Goal: Information Seeking & Learning: Find specific fact

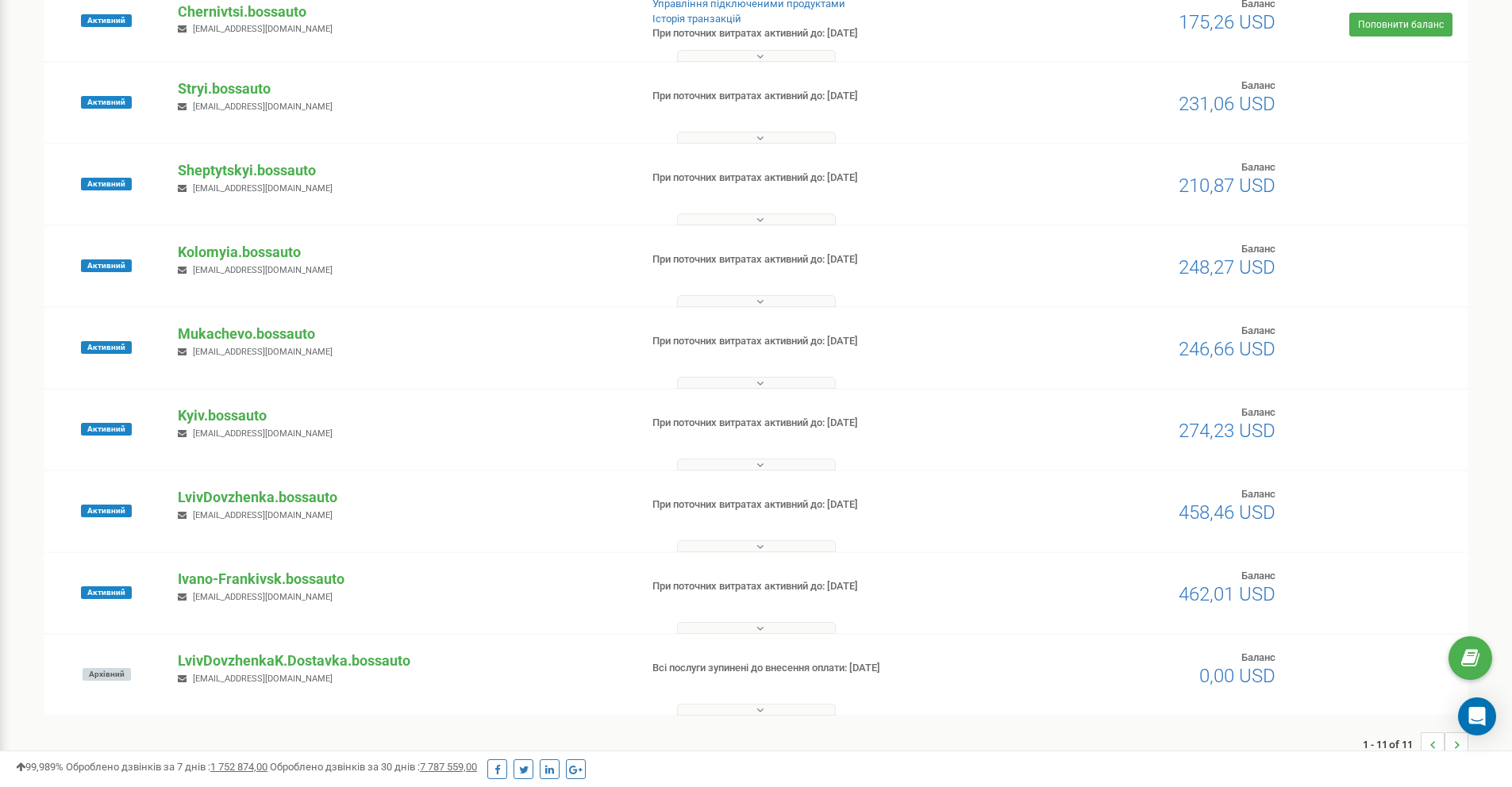
scroll to position [374, 0]
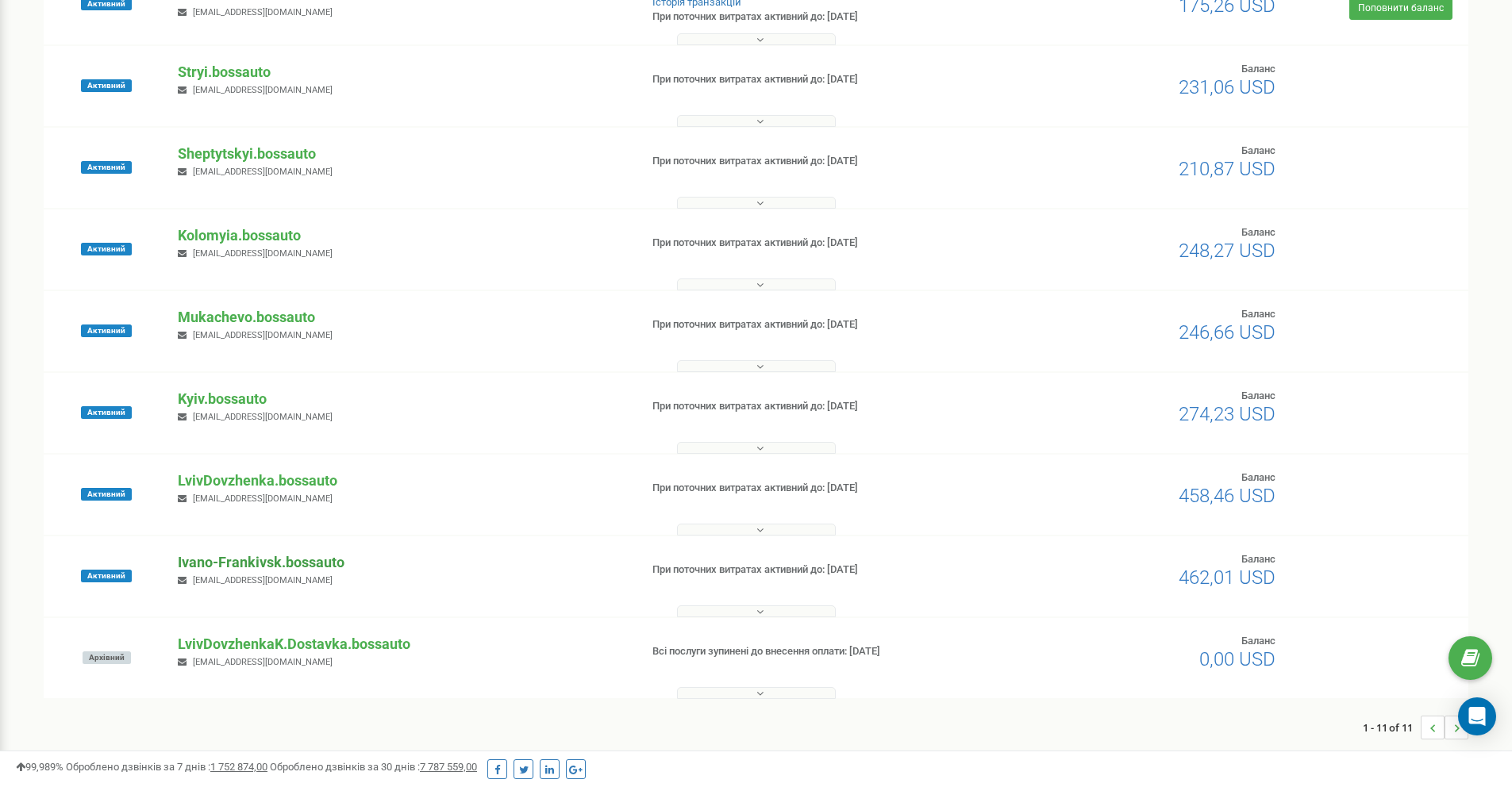
click at [263, 563] on p "Ivano-Frankivsk.bossauto" at bounding box center [402, 562] width 449 height 21
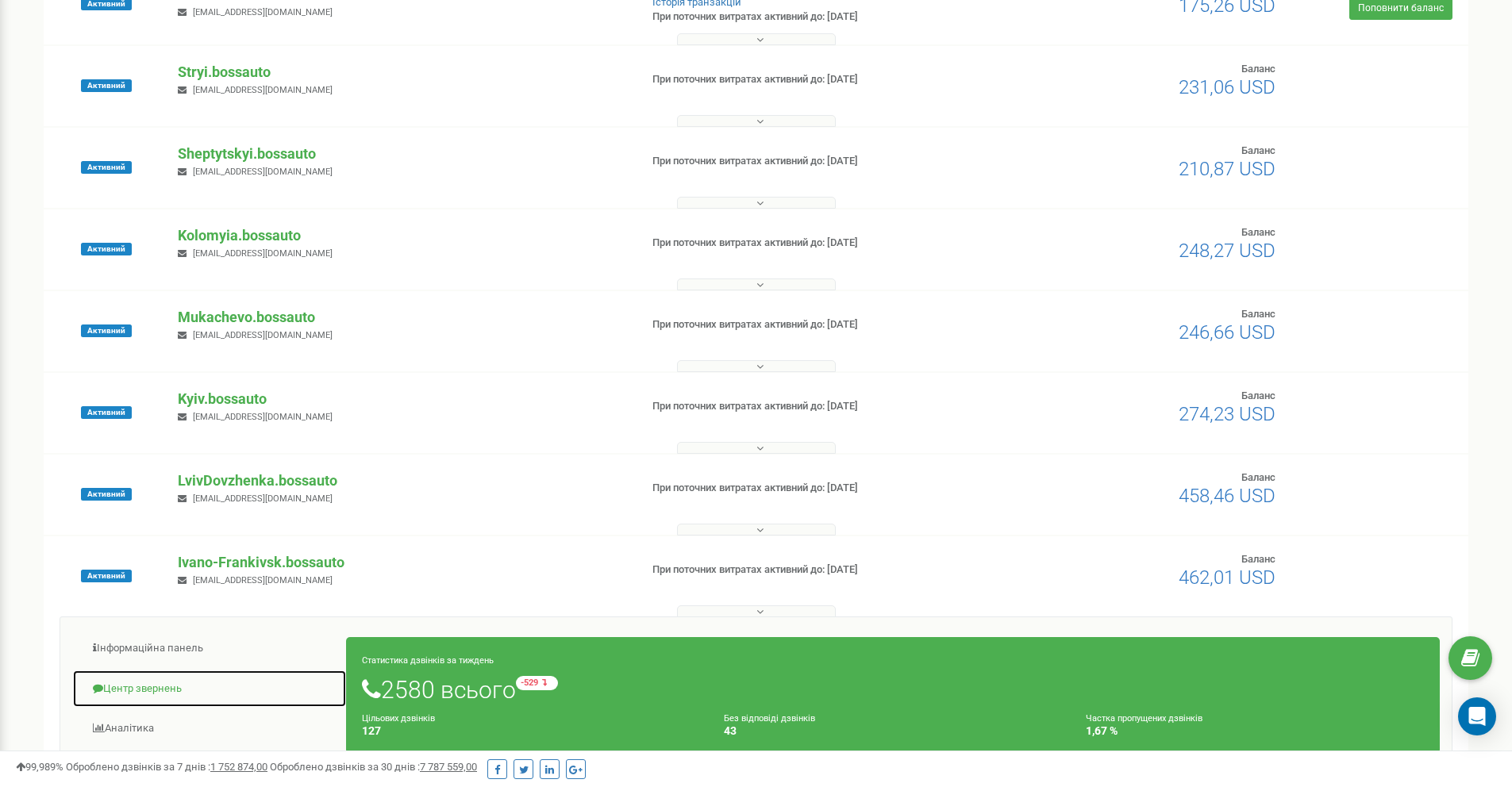
click at [156, 682] on link "Центр звернень" at bounding box center [210, 689] width 275 height 39
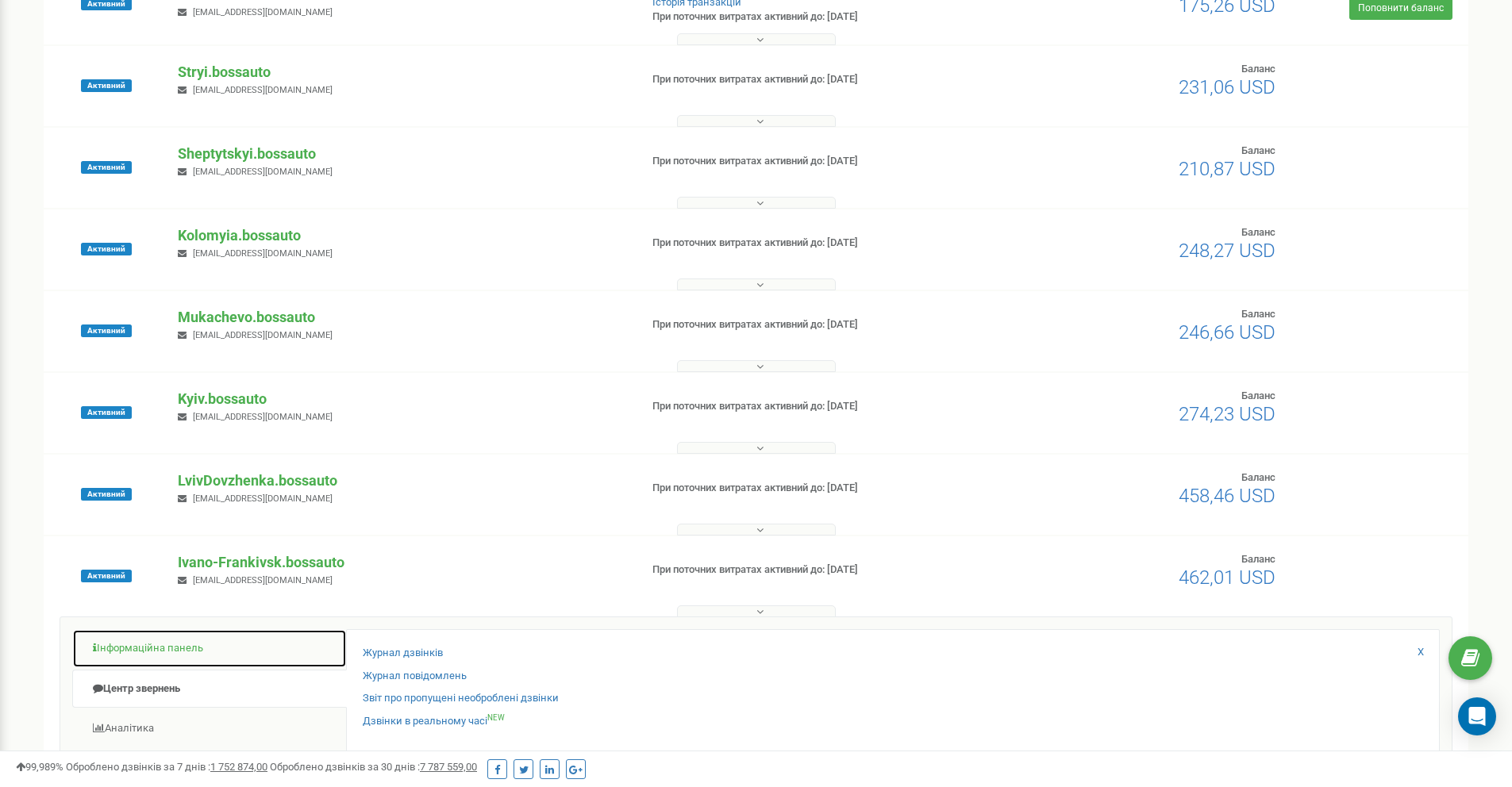
click at [161, 648] on link "Інформаційна панель" at bounding box center [210, 648] width 275 height 39
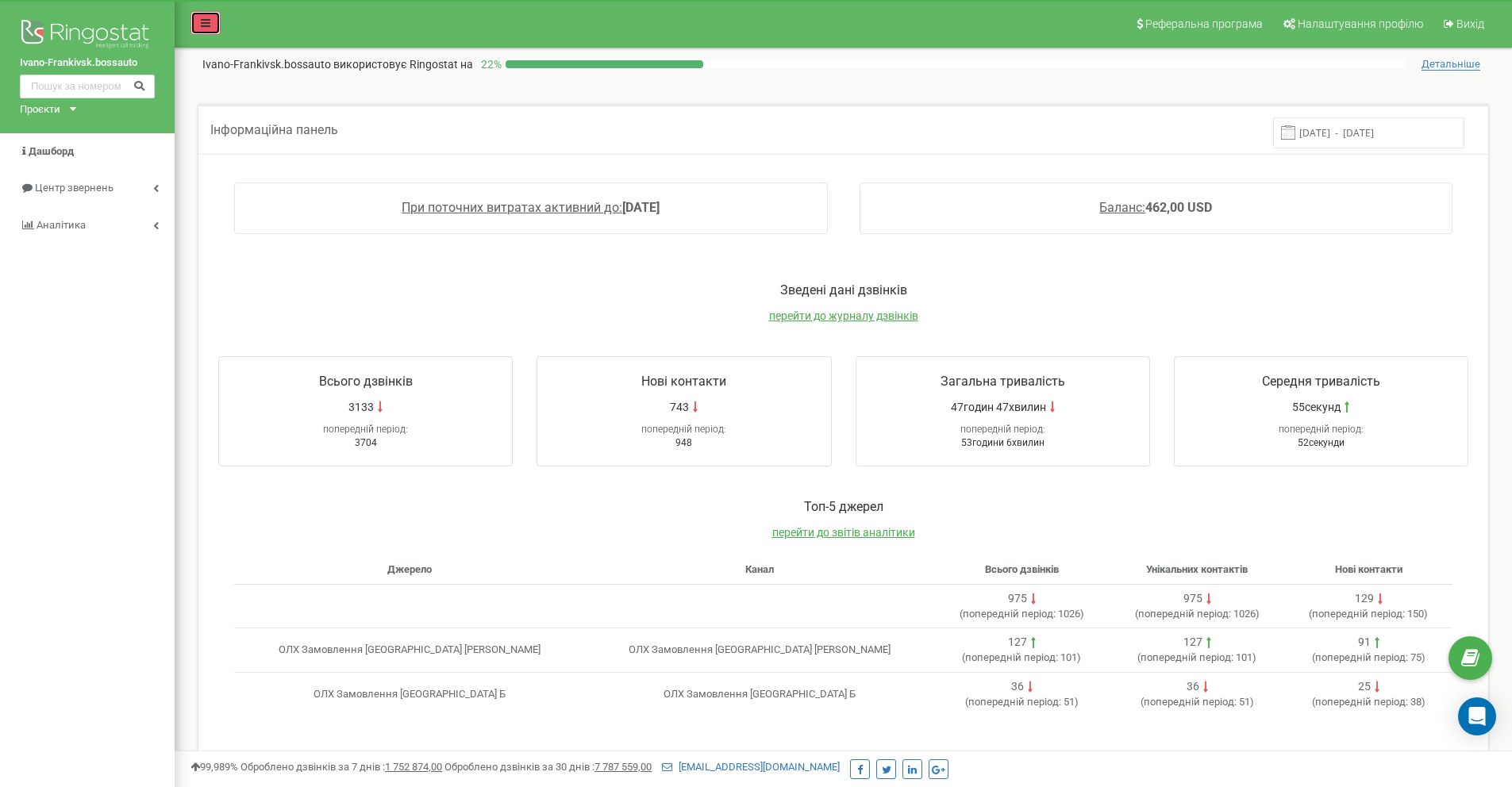
click at [209, 25] on icon at bounding box center [205, 23] width 10 height 11
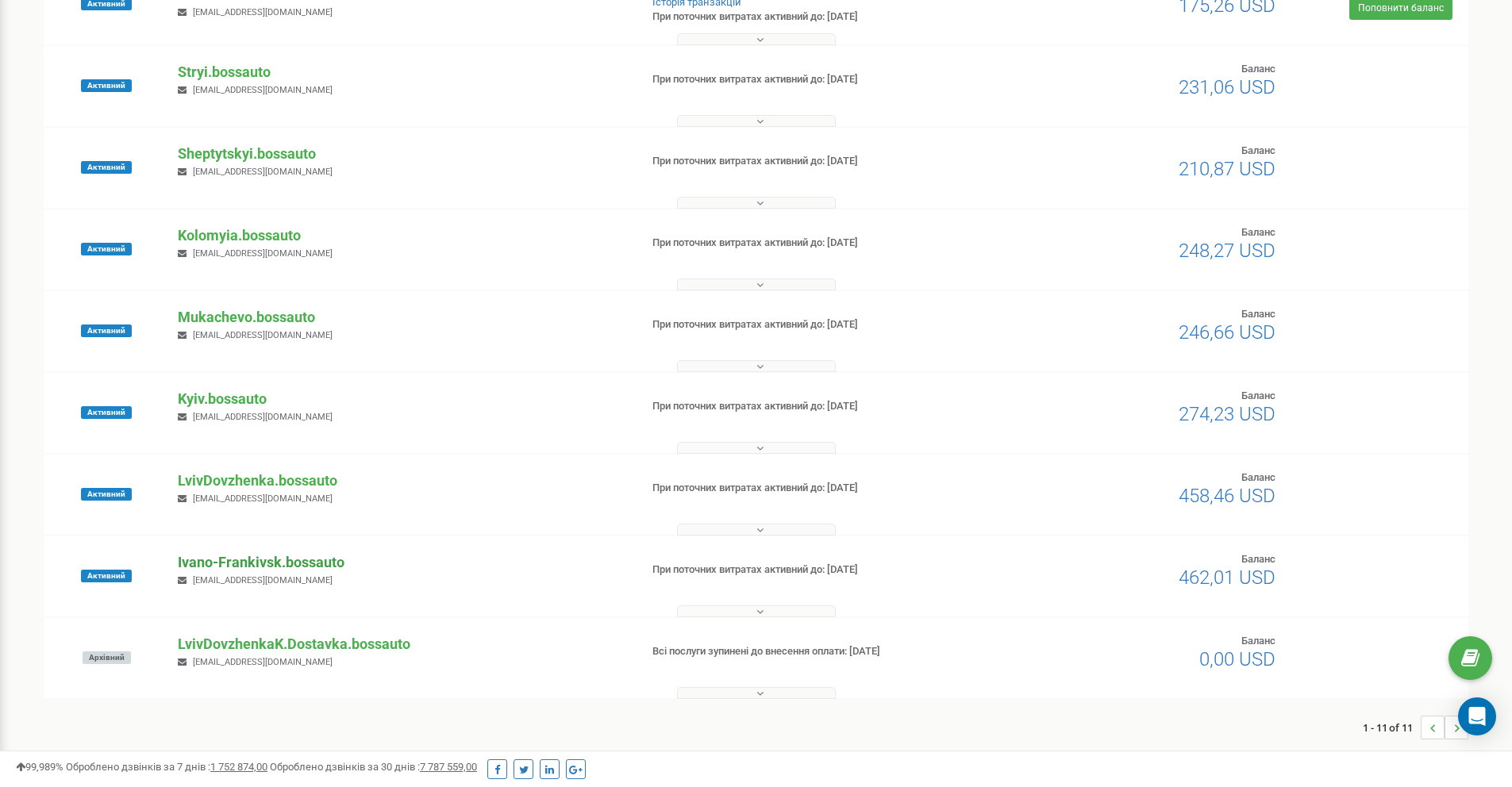
click at [245, 566] on p "Ivano-Frankivsk.bossauto" at bounding box center [402, 562] width 449 height 21
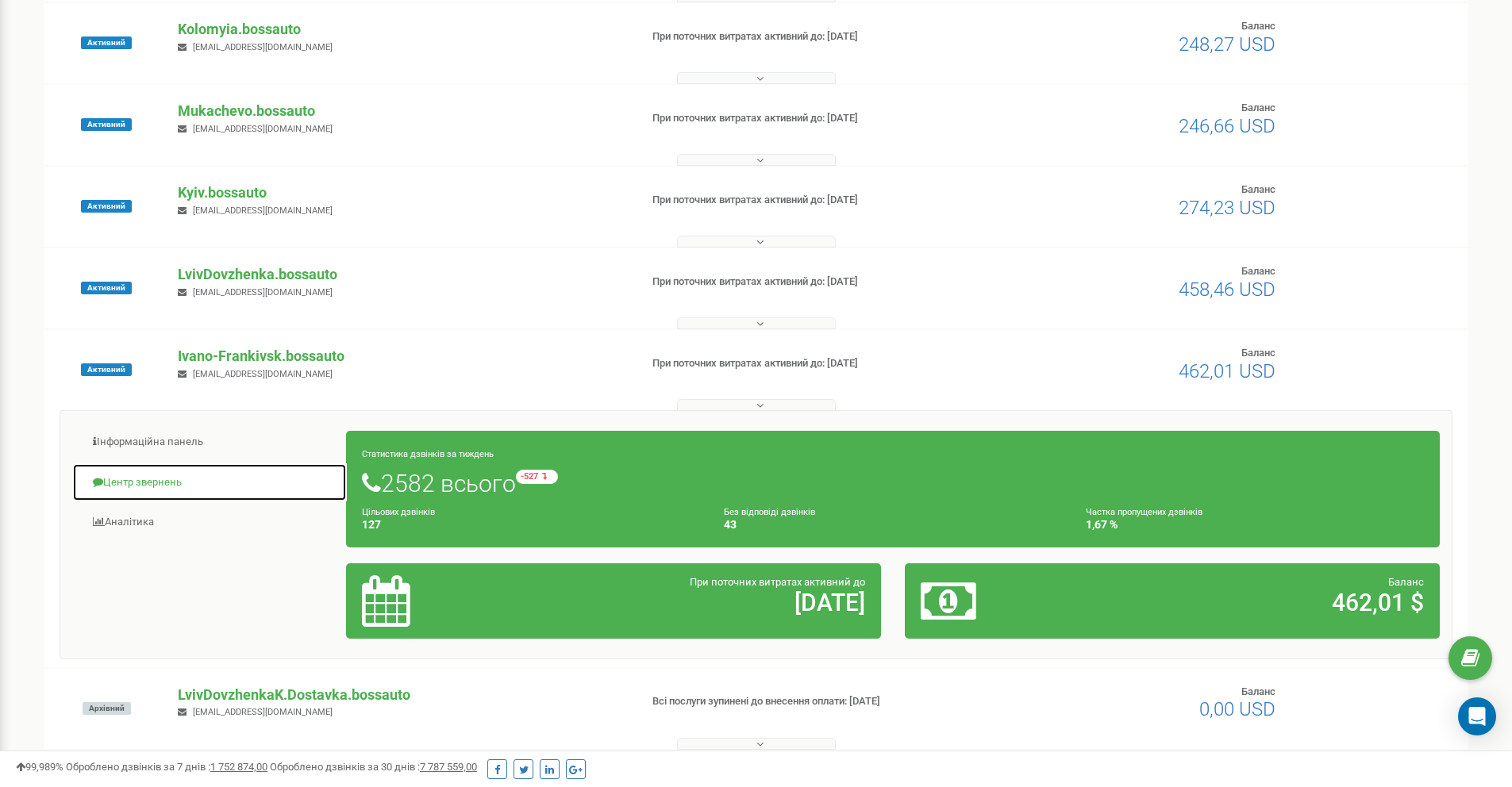
scroll to position [576, 0]
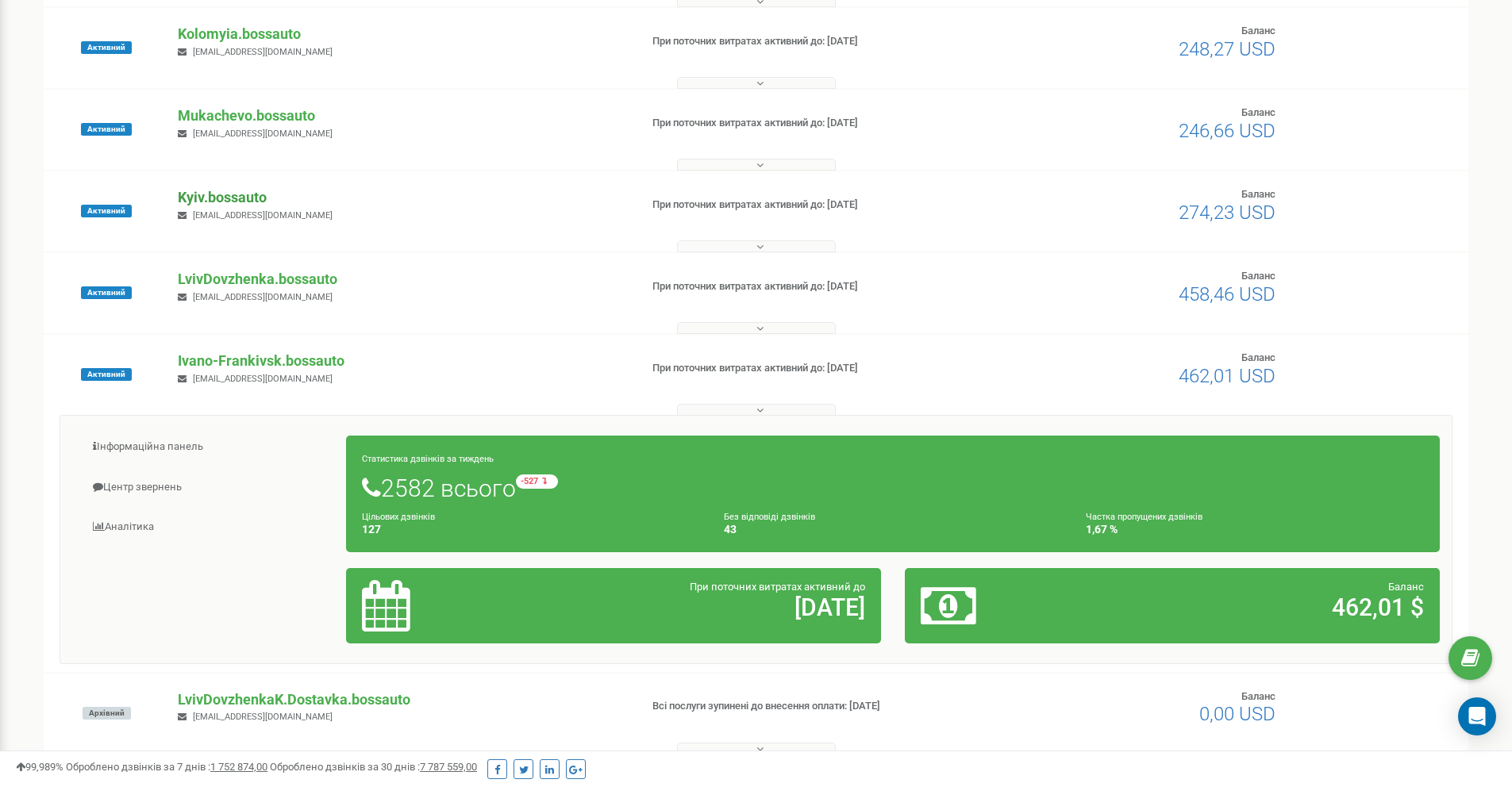
drag, startPoint x: 193, startPoint y: 186, endPoint x: 198, endPoint y: 195, distance: 10.3
click at [193, 187] on div "Активний Kyiv.bossauto [EMAIL_ADDRESS][DOMAIN_NAME] При поточних витратах актив…" at bounding box center [756, 211] width 1425 height 80
click at [200, 197] on p "Kyiv.bossauto" at bounding box center [402, 198] width 449 height 21
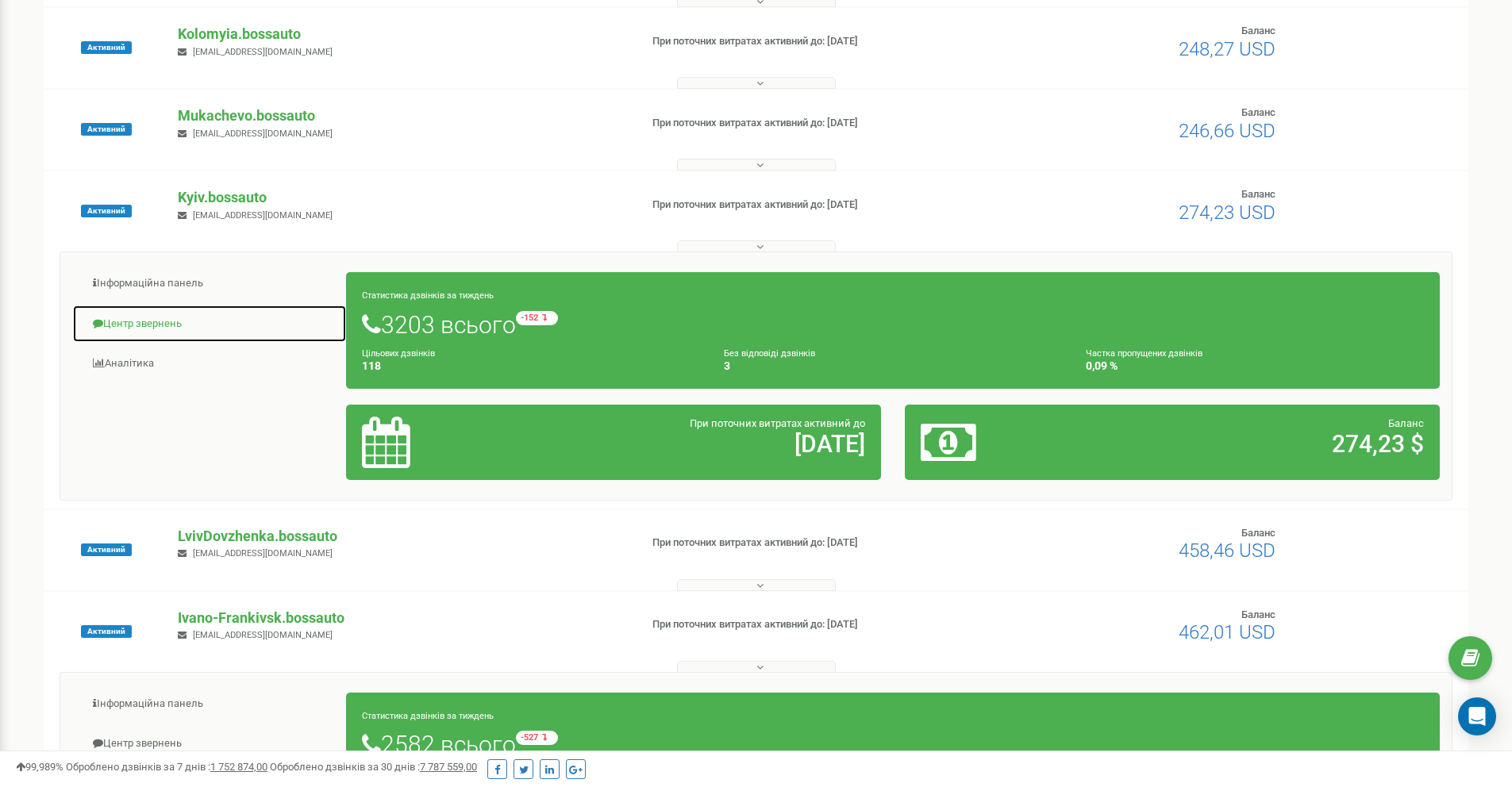
click at [170, 324] on link "Центр звернень" at bounding box center [210, 324] width 275 height 39
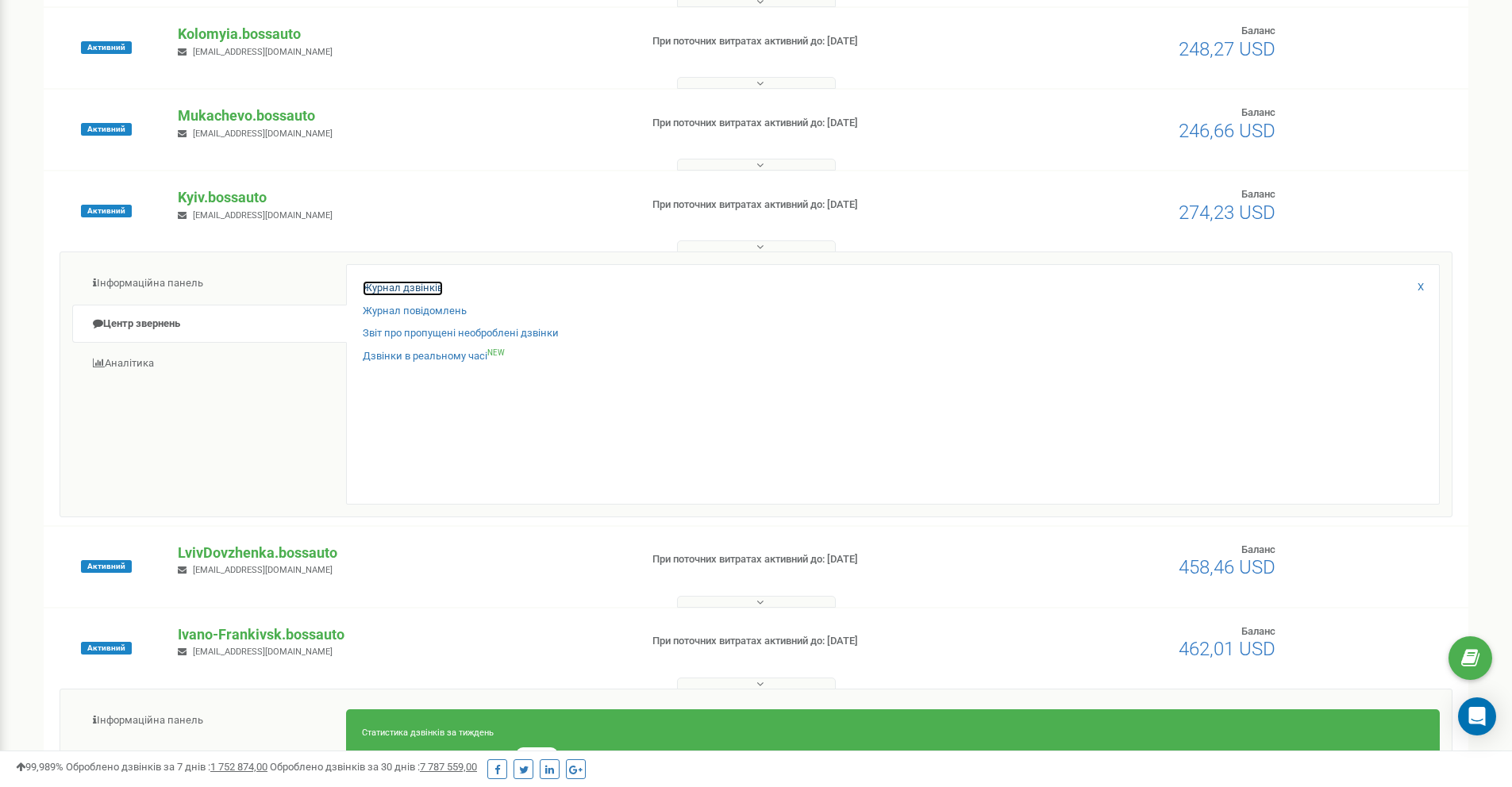
click at [392, 292] on link "Журнал дзвінків" at bounding box center [403, 288] width 80 height 15
click at [389, 291] on link "Журнал дзвінків" at bounding box center [403, 288] width 80 height 15
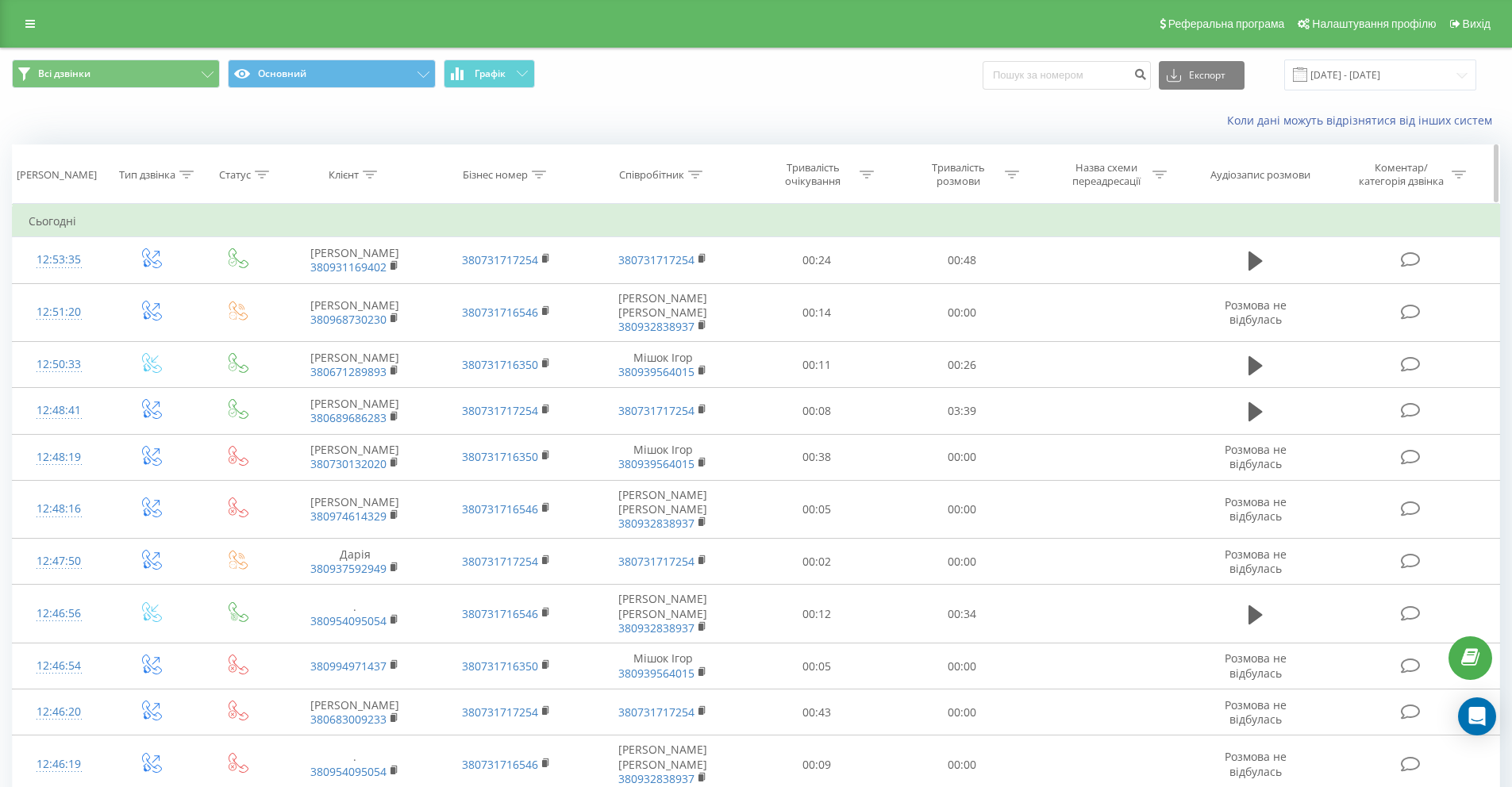
click at [372, 178] on div at bounding box center [370, 175] width 15 height 14
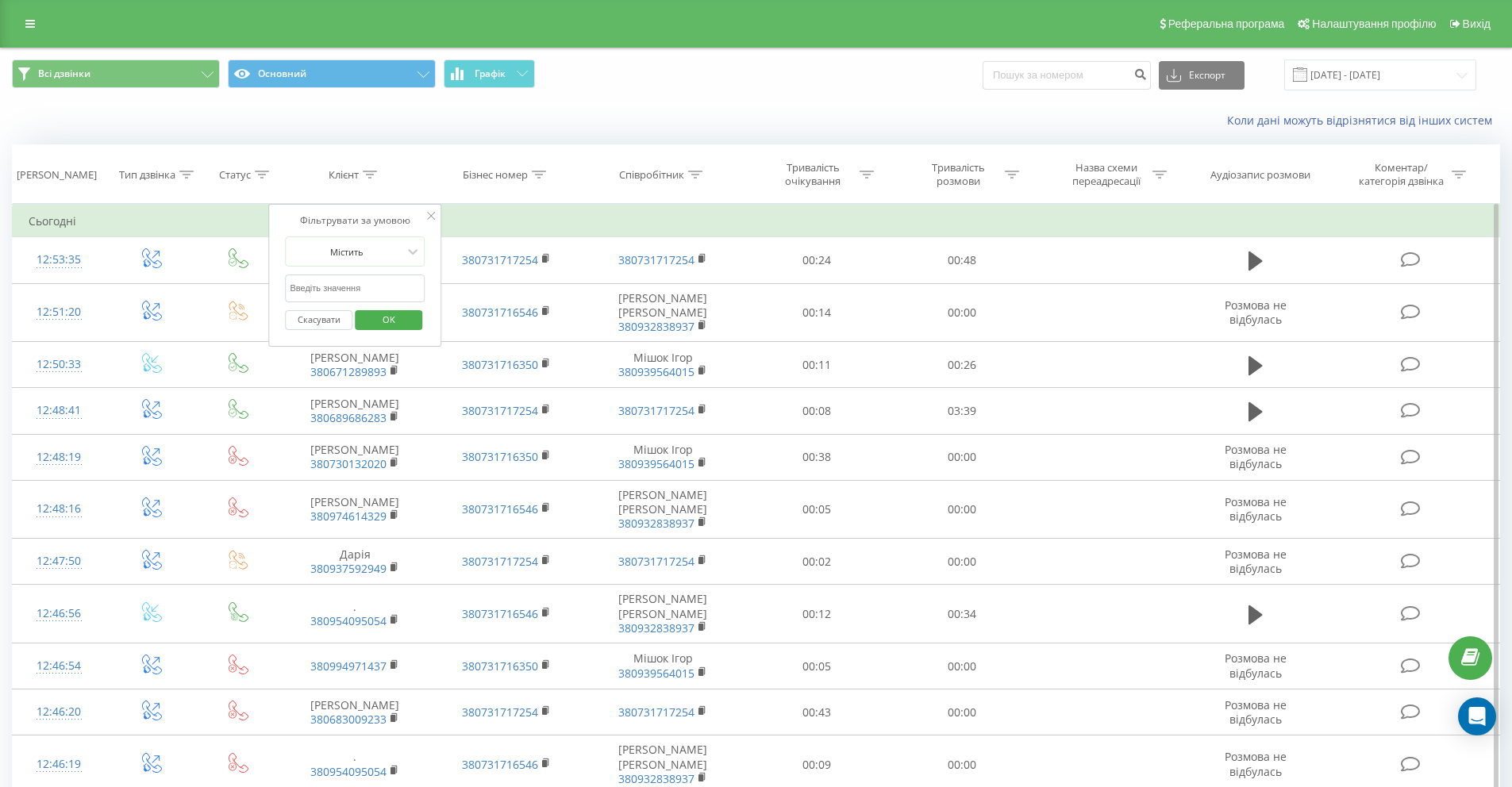
click at [366, 282] on input "text" at bounding box center [356, 288] width 140 height 28
paste input "68 434 0948"
click at [318, 289] on input "68 434 0948" at bounding box center [356, 288] width 140 height 28
click at [300, 288] on input "68 4340948" at bounding box center [356, 288] width 140 height 28
click at [302, 288] on input "68 4340948" at bounding box center [356, 288] width 140 height 28
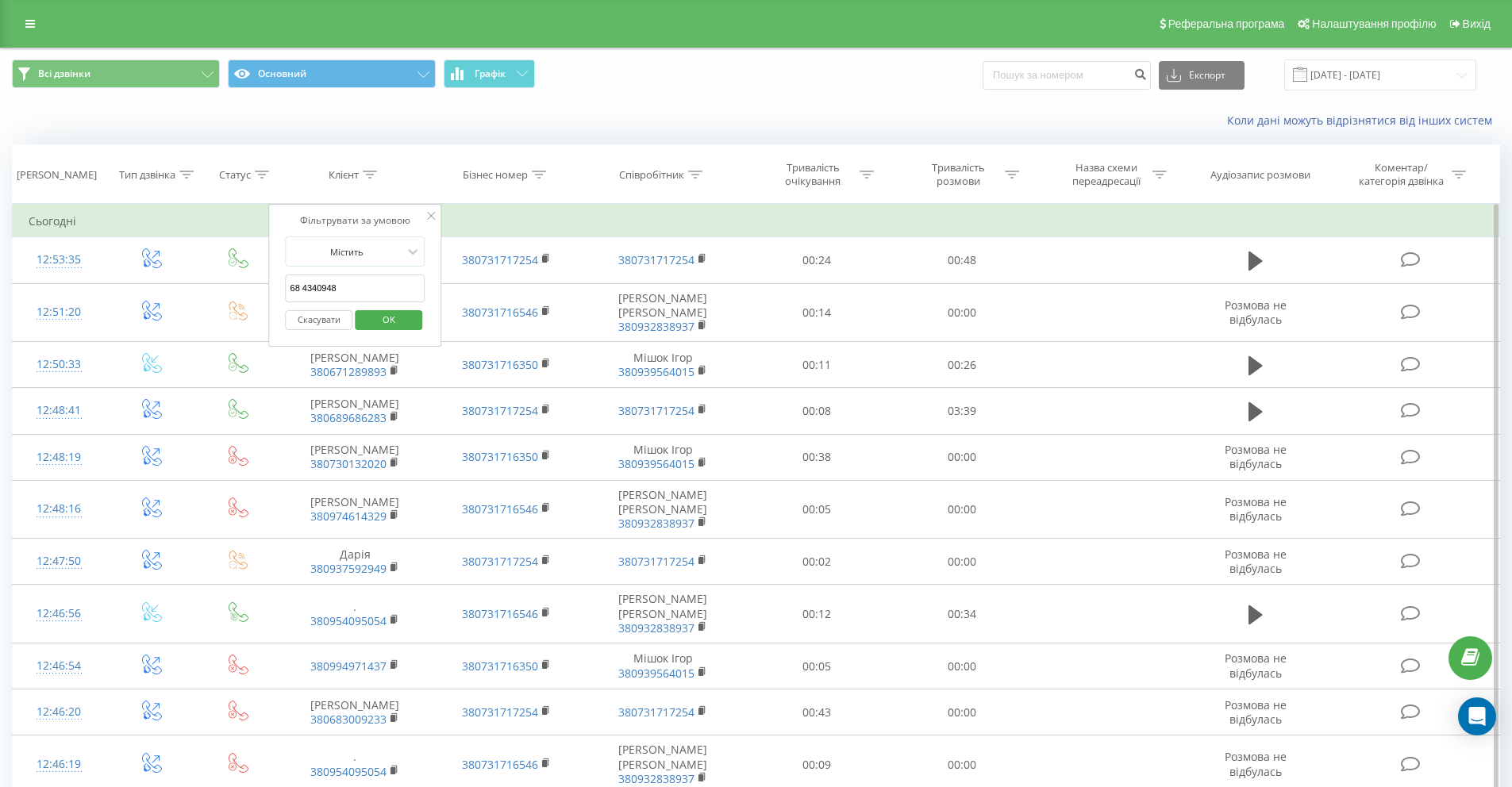
type input "684340948"
click button "OK" at bounding box center [388, 320] width 67 height 20
